Goal: Navigation & Orientation: Find specific page/section

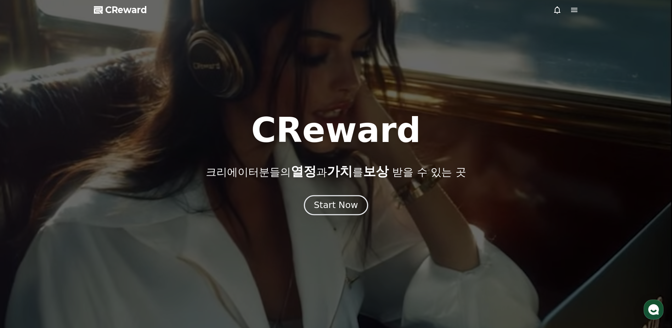
click at [339, 209] on div "Start Now" at bounding box center [336, 205] width 44 height 12
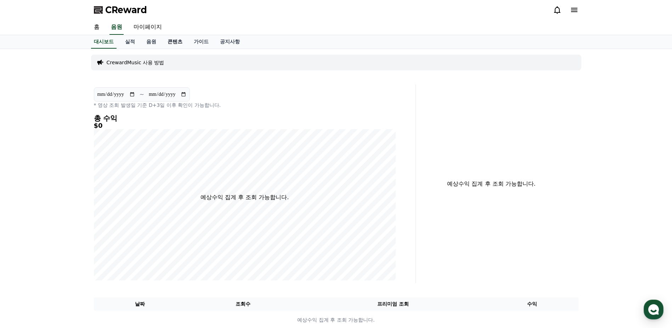
click at [184, 39] on link "콘텐츠" at bounding box center [175, 41] width 26 height 13
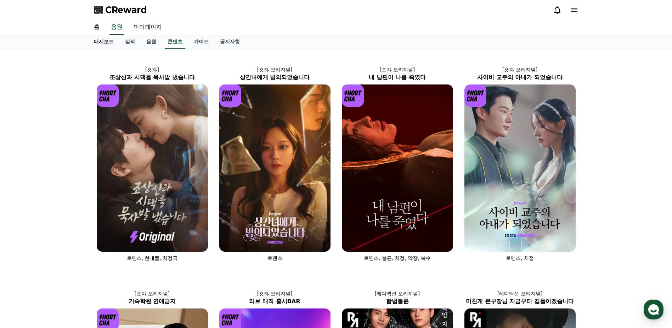
click at [106, 41] on link "대시보드" at bounding box center [103, 41] width 31 height 13
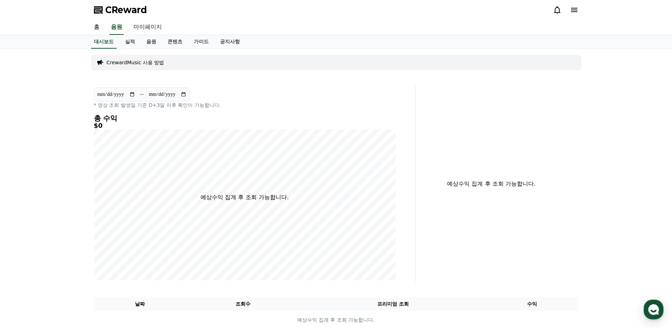
click at [137, 24] on link "마이페이지" at bounding box center [148, 27] width 40 height 15
select select "**********"
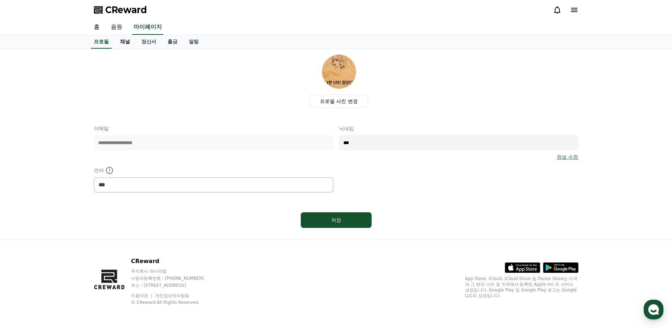
click at [124, 48] on link "채널" at bounding box center [125, 41] width 21 height 13
